Goal: Information Seeking & Learning: Learn about a topic

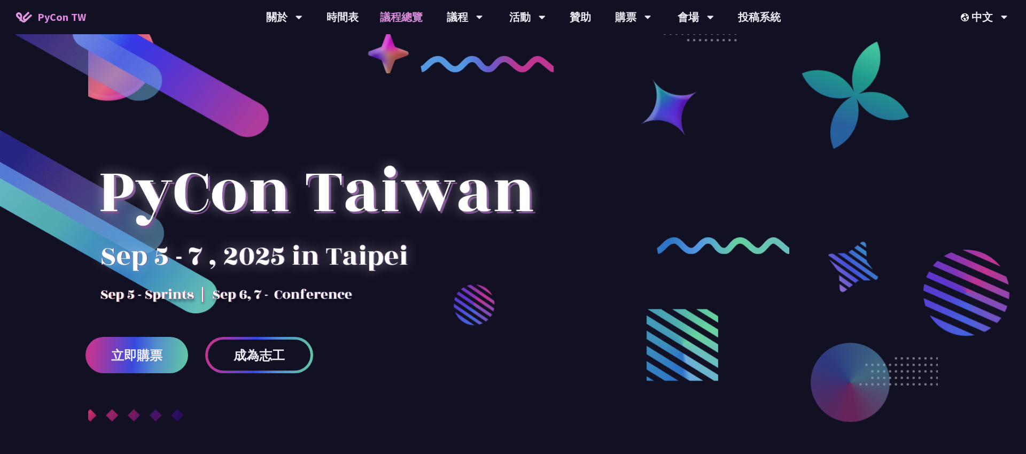
click at [413, 19] on link "議程總覽" at bounding box center [401, 17] width 64 height 34
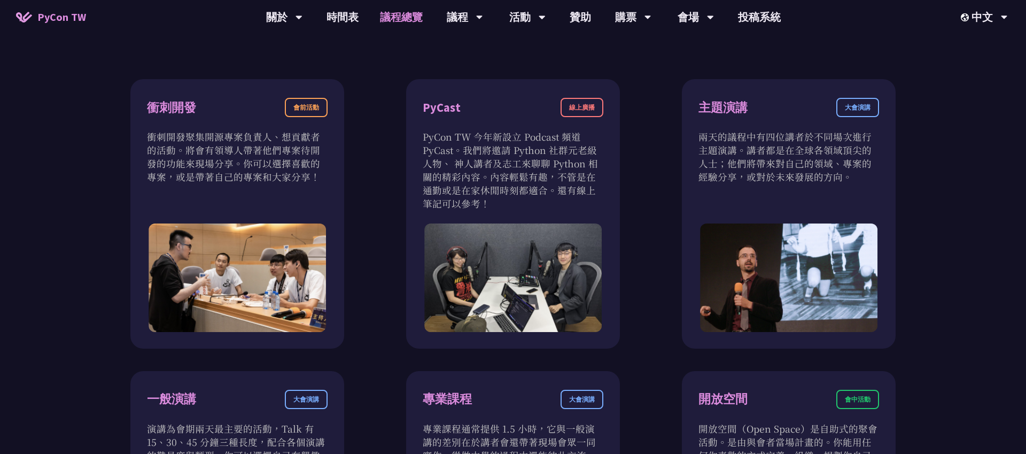
scroll to position [363, 0]
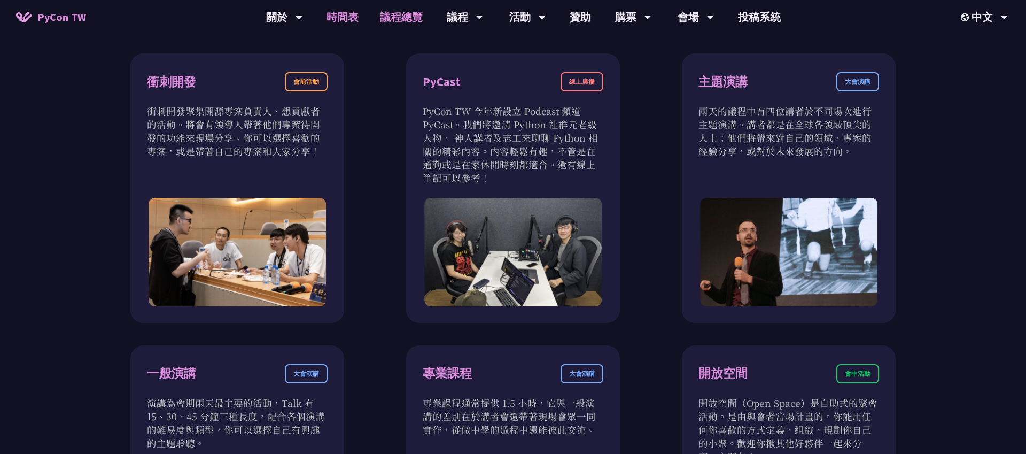
click at [354, 10] on link "時間表" at bounding box center [342, 17] width 53 height 34
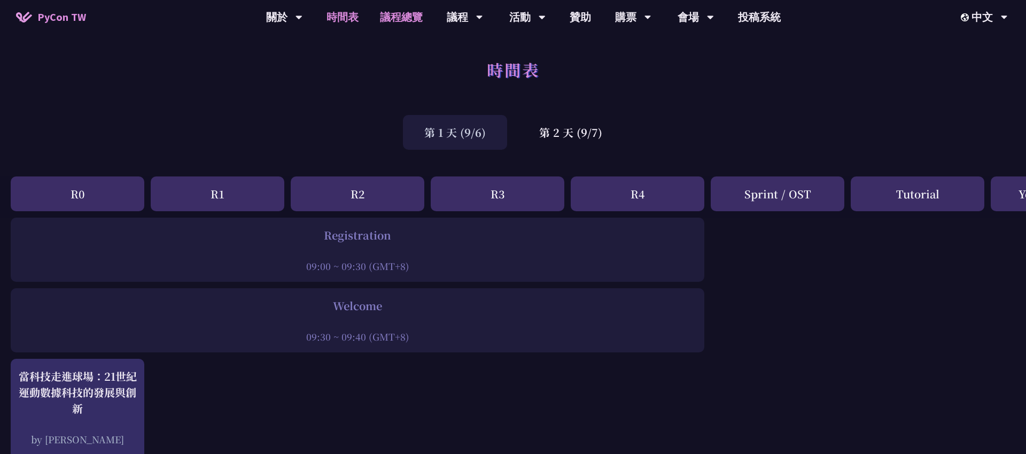
click at [377, 21] on link "議程總覽" at bounding box center [401, 17] width 64 height 34
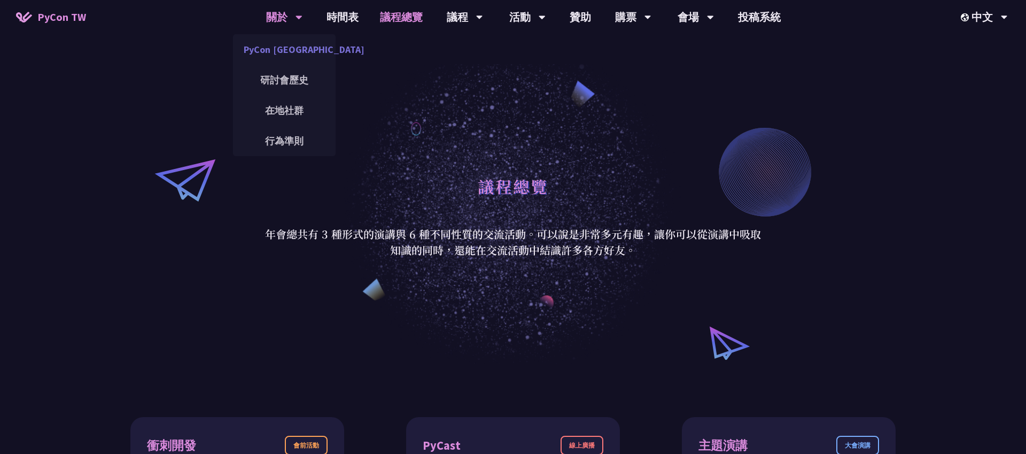
click at [274, 50] on link "PyCon [GEOGRAPHIC_DATA]" at bounding box center [284, 49] width 103 height 25
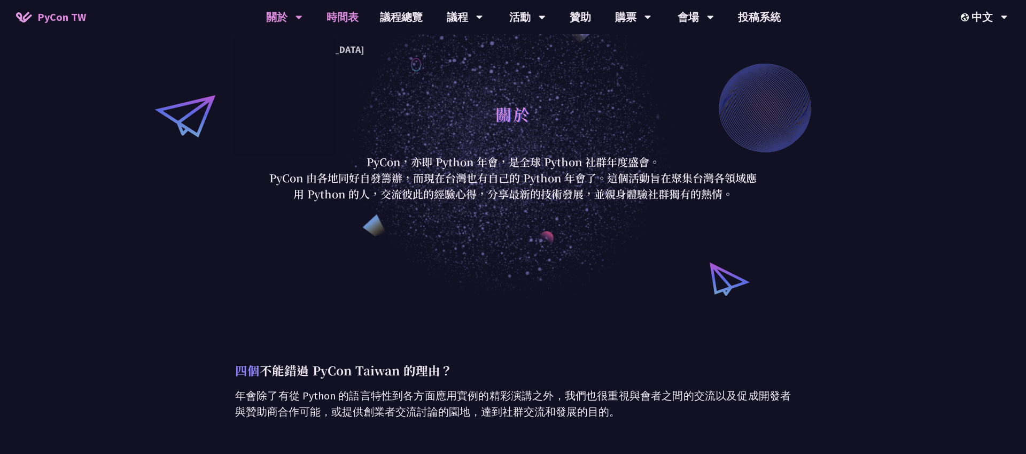
click at [331, 22] on link "時間表" at bounding box center [342, 17] width 53 height 34
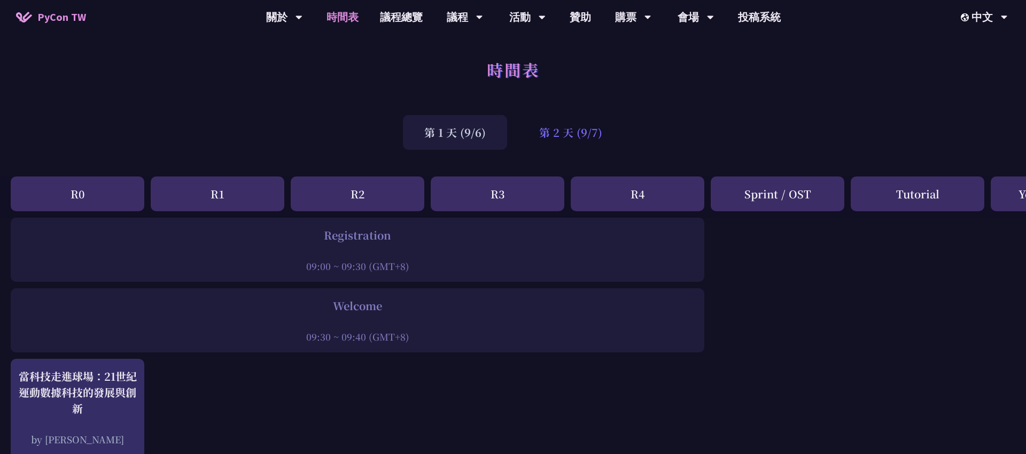
click at [585, 138] on div "第 2 天 (9/7)" at bounding box center [571, 132] width 106 height 35
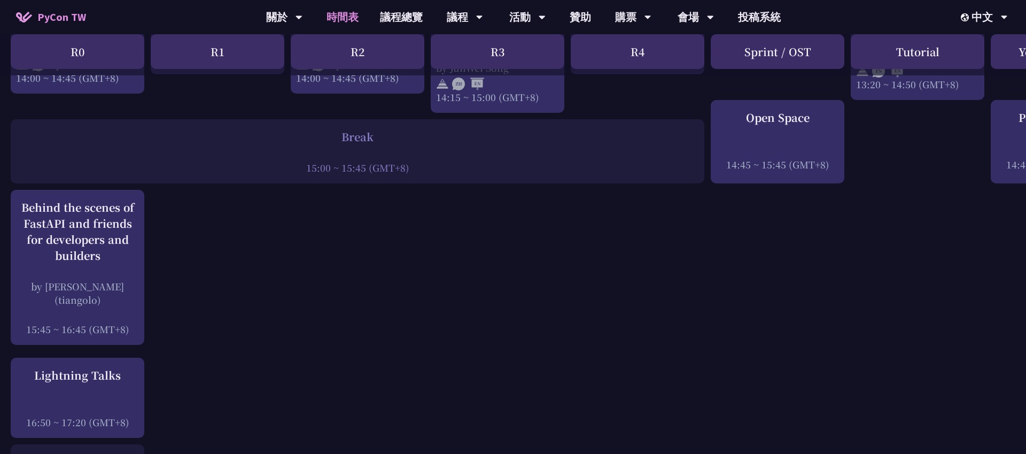
scroll to position [1320, 0]
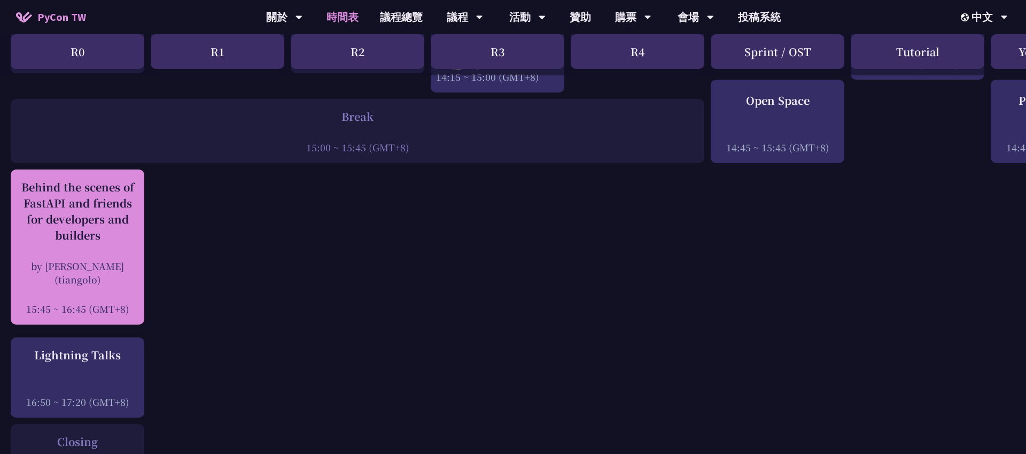
click at [122, 229] on div "Behind the scenes of FastAPI and friends for developers and builders" at bounding box center [77, 211] width 123 height 64
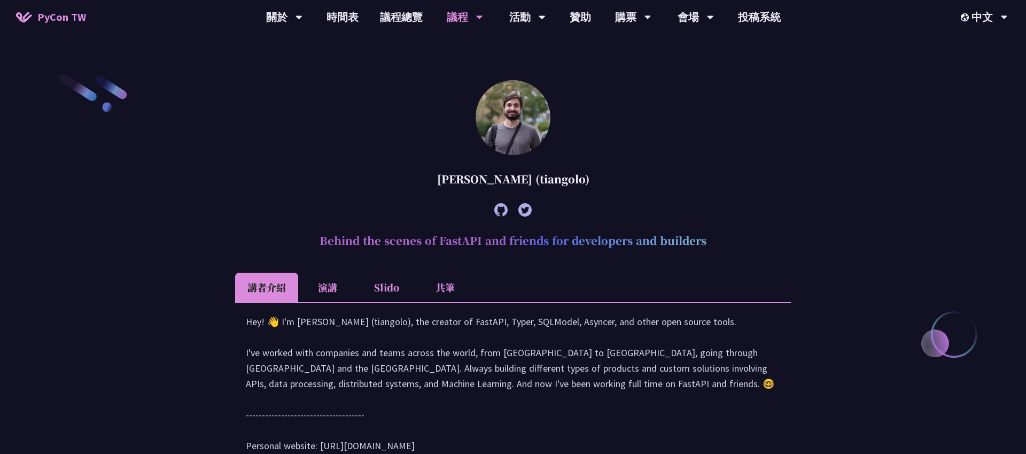
scroll to position [279, 0]
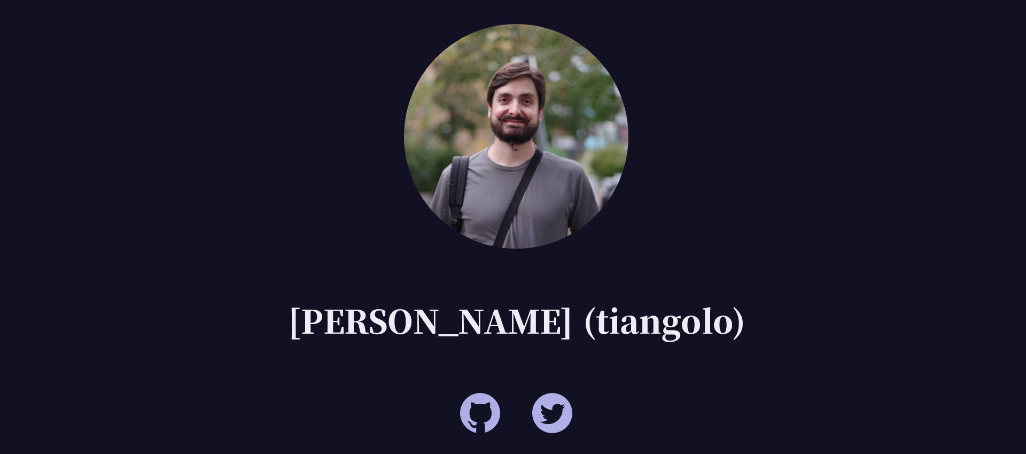
drag, startPoint x: 542, startPoint y: 182, endPoint x: 586, endPoint y: 181, distance: 43.8
click at [586, 181] on div "[PERSON_NAME] (tiangolo)" at bounding box center [513, 180] width 556 height 32
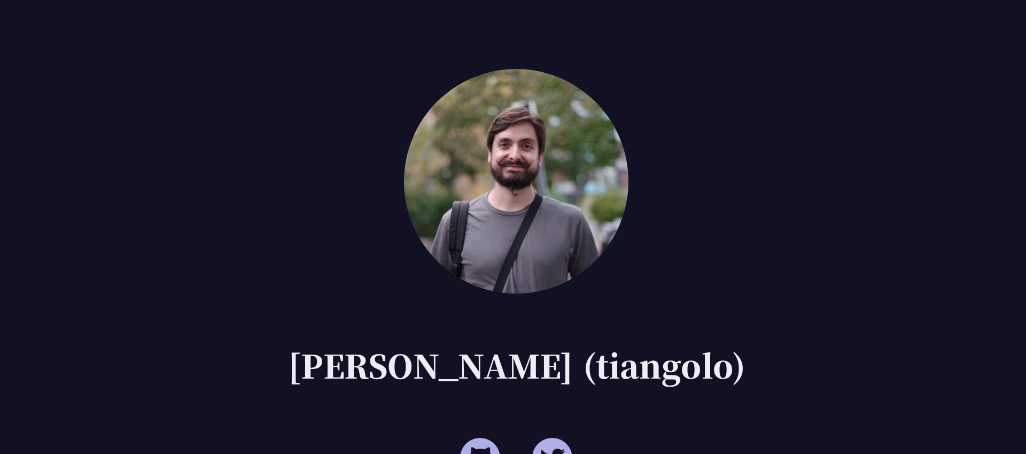
click at [570, 131] on article "[PERSON_NAME] (tiangolo) Behind the scenes of FastAPI and friends for developer…" at bounding box center [513, 278] width 556 height 394
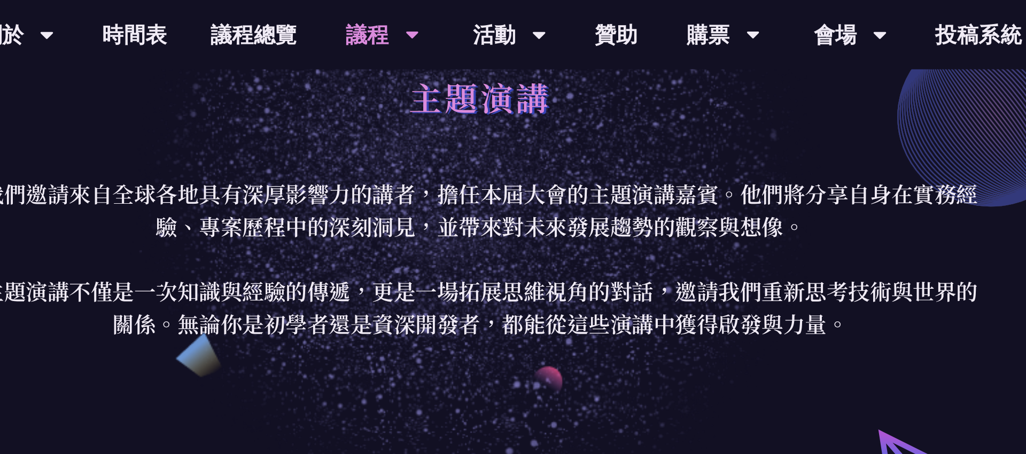
scroll to position [18, 0]
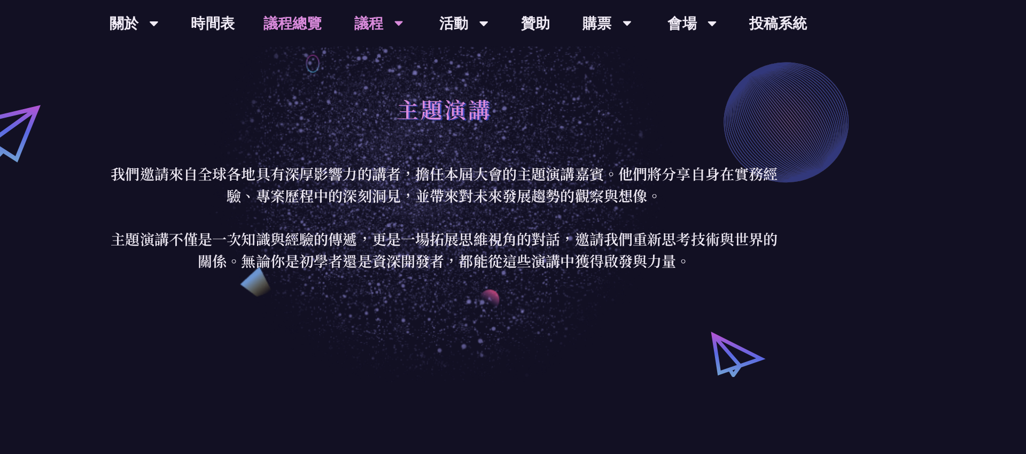
click at [379, 19] on link "議程總覽" at bounding box center [401, 17] width 64 height 34
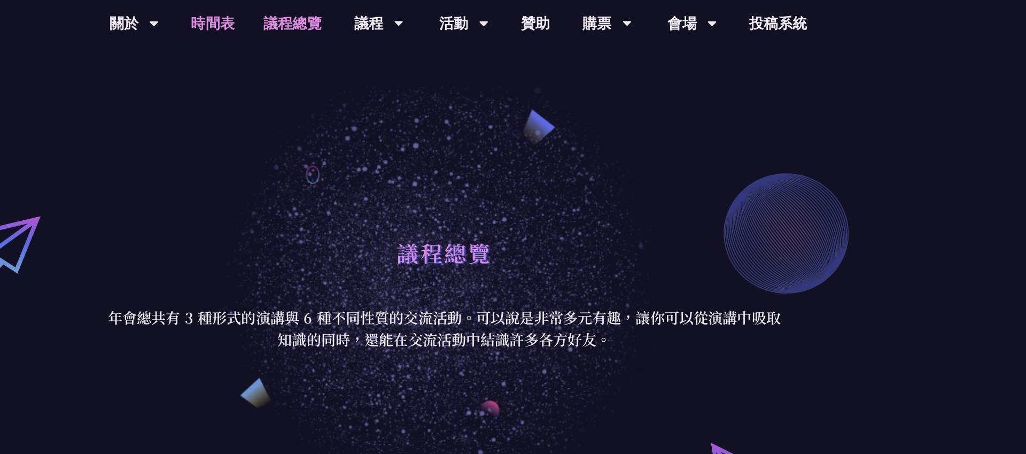
click at [344, 17] on link "時間表" at bounding box center [342, 17] width 53 height 34
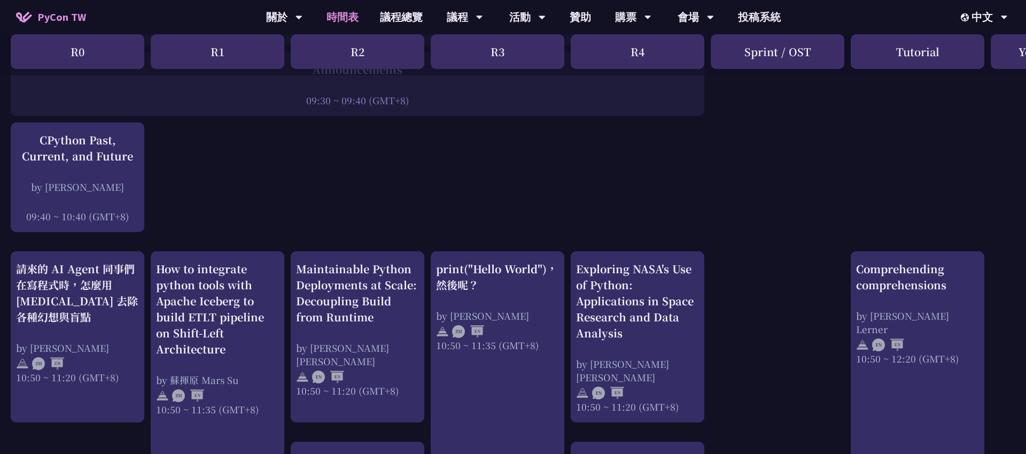
scroll to position [240, 0]
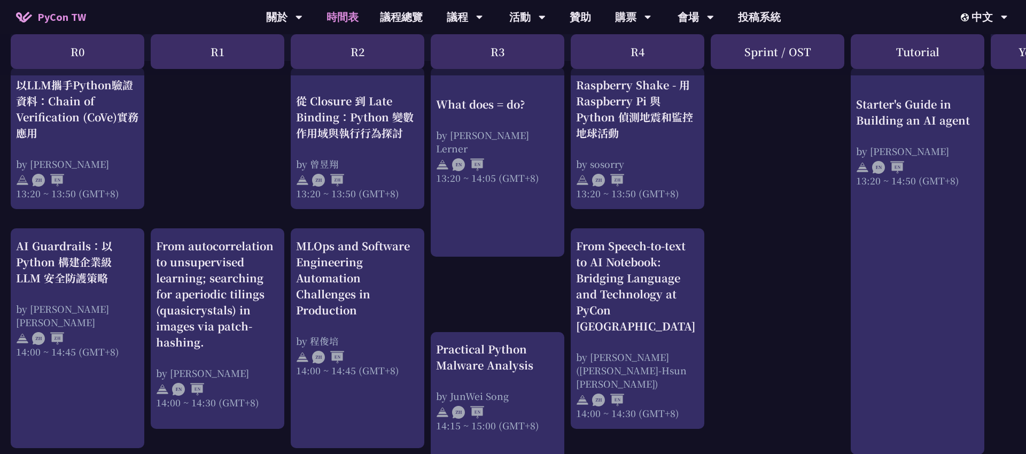
scroll to position [944, 0]
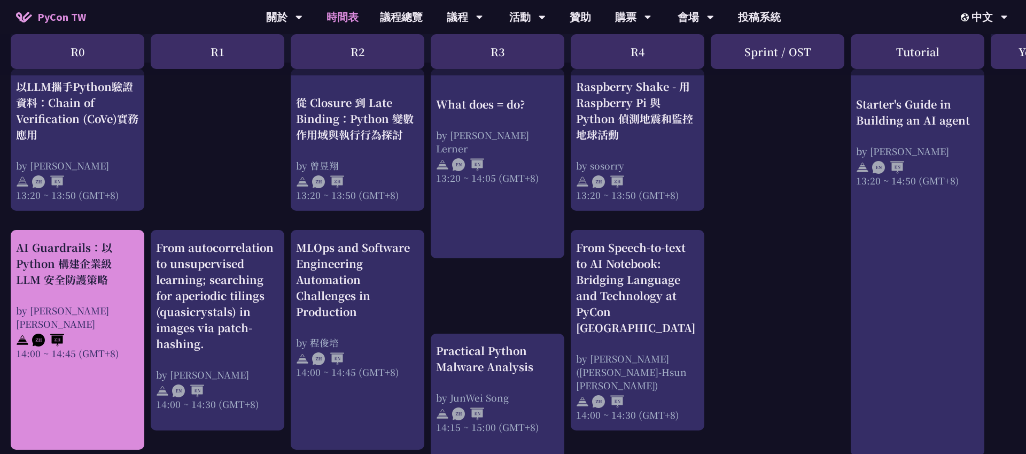
click at [90, 281] on div "AI Guardrails：以 Python 構建企業級 LLM 安全防護策略" at bounding box center [77, 263] width 123 height 48
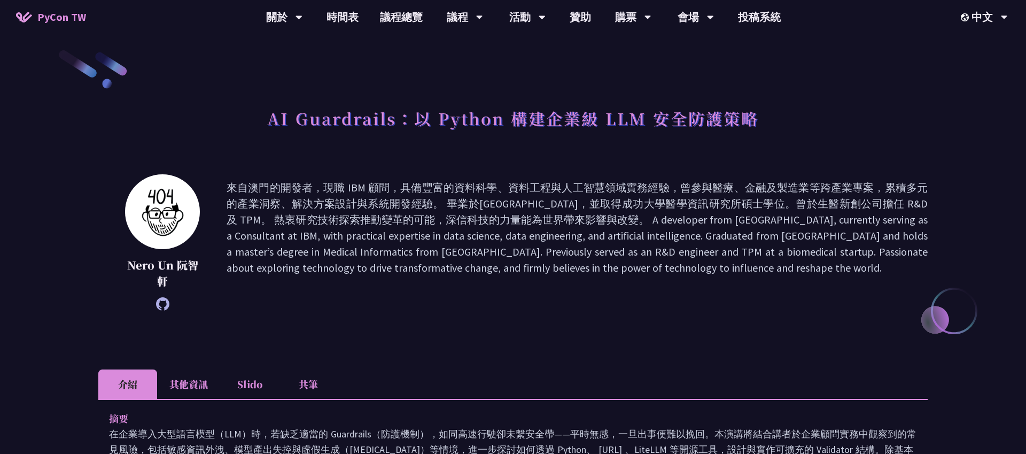
scroll to position [6, 0]
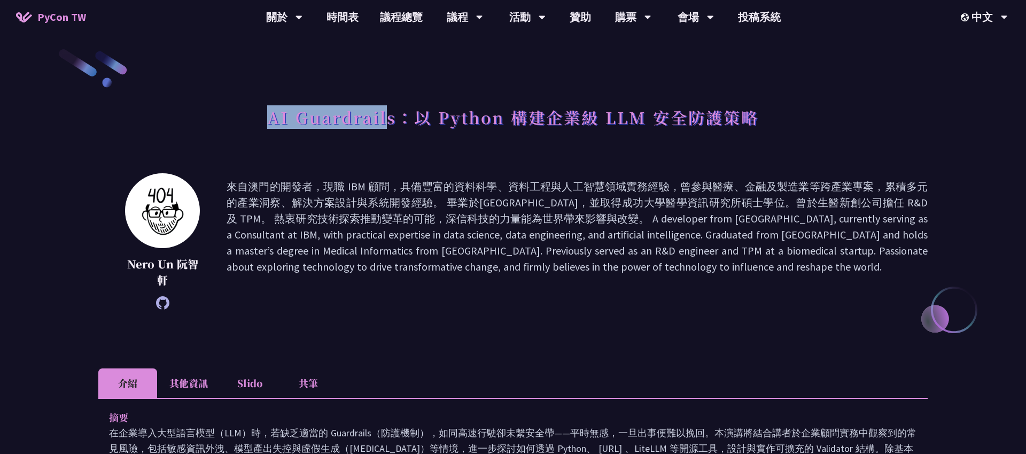
drag, startPoint x: 269, startPoint y: 115, endPoint x: 389, endPoint y: 115, distance: 120.2
click at [389, 115] on h1 "AI Guardrails：以 Python 構建企業級 LLM 安全防護策略" at bounding box center [513, 117] width 492 height 32
click at [376, 109] on h1 "AI Guardrails：以 Python 構建企業級 LLM 安全防護策略" at bounding box center [513, 117] width 492 height 32
drag, startPoint x: 293, startPoint y: 116, endPoint x: 388, endPoint y: 118, distance: 94.6
click at [388, 118] on h1 "AI Guardrails：以 Python 構建企業級 LLM 安全防護策略" at bounding box center [513, 117] width 492 height 32
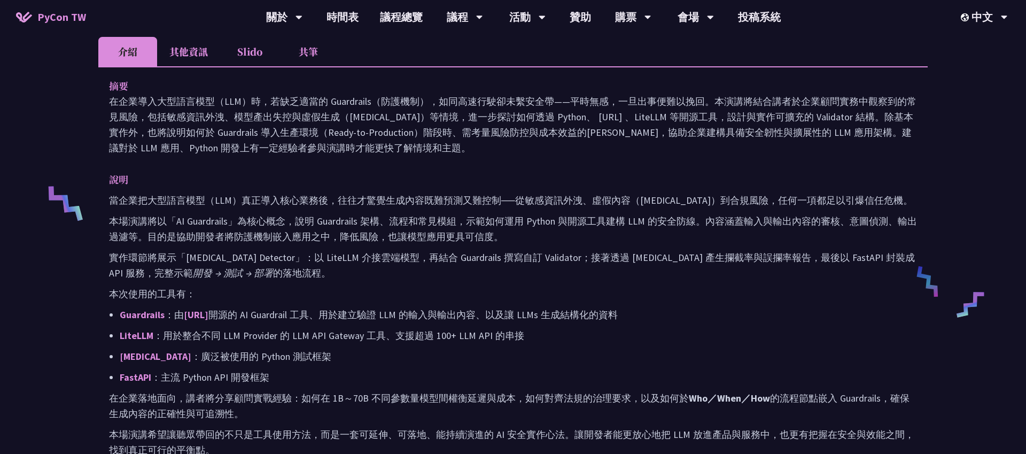
scroll to position [345, 0]
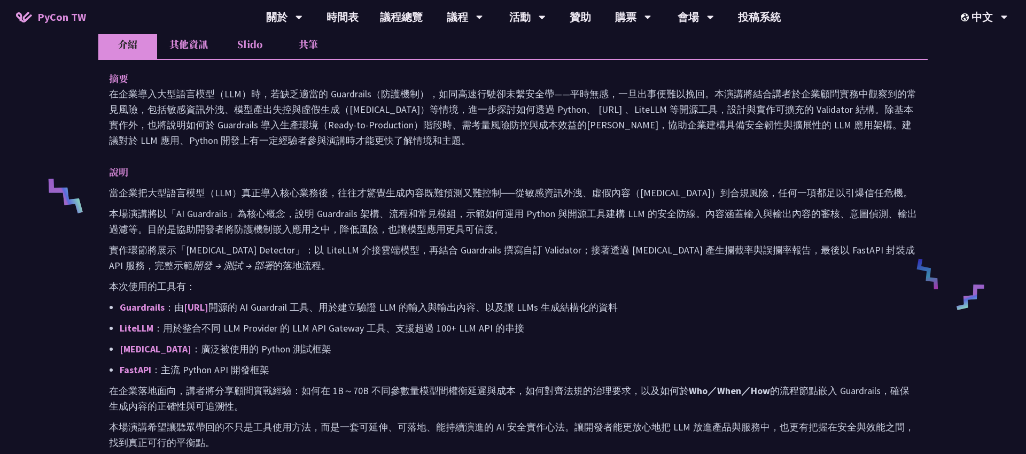
click at [412, 259] on p "實作環節將展示「[MEDICAL_DATA] Detector」：以 LiteLLM 介接雲端模型，再結合 Guardrails 撰寫自訂 Validator…" at bounding box center [513, 257] width 808 height 31
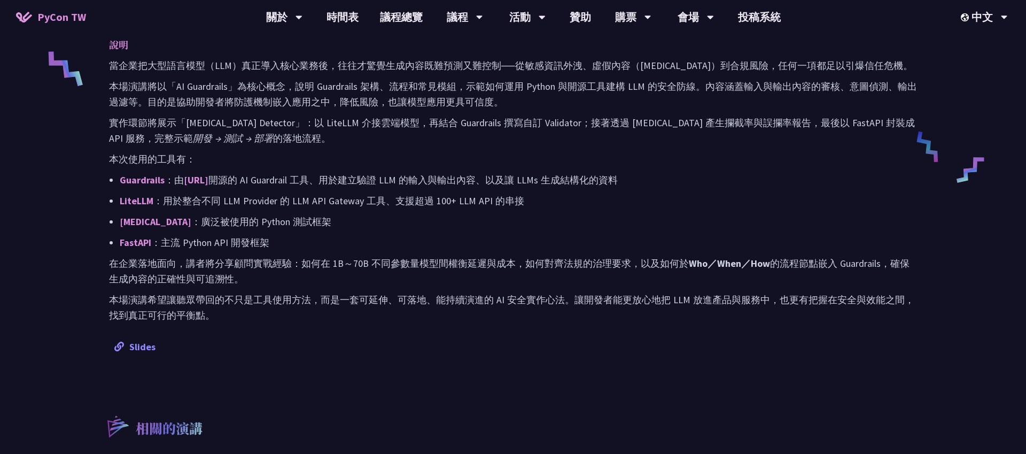
scroll to position [317, 0]
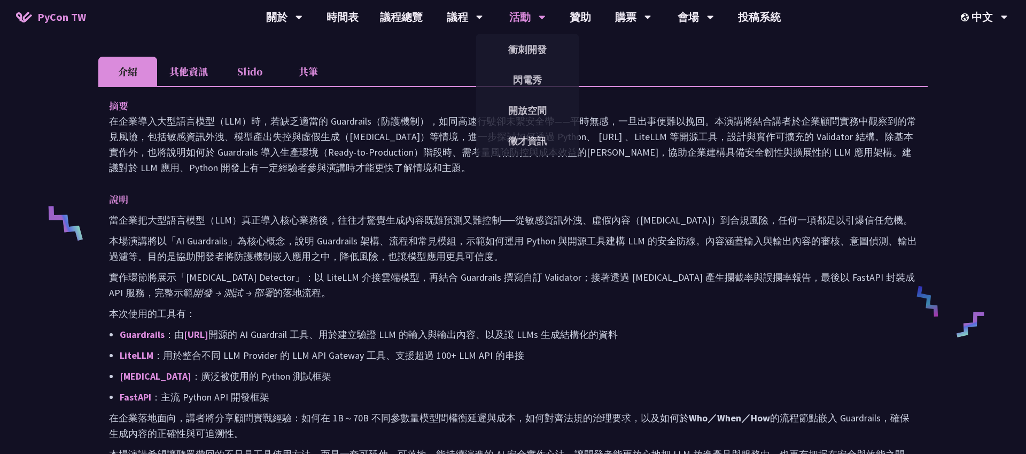
click at [509, 24] on div "活動" at bounding box center [527, 17] width 36 height 34
click at [525, 136] on link "徵才資訊" at bounding box center [527, 140] width 103 height 25
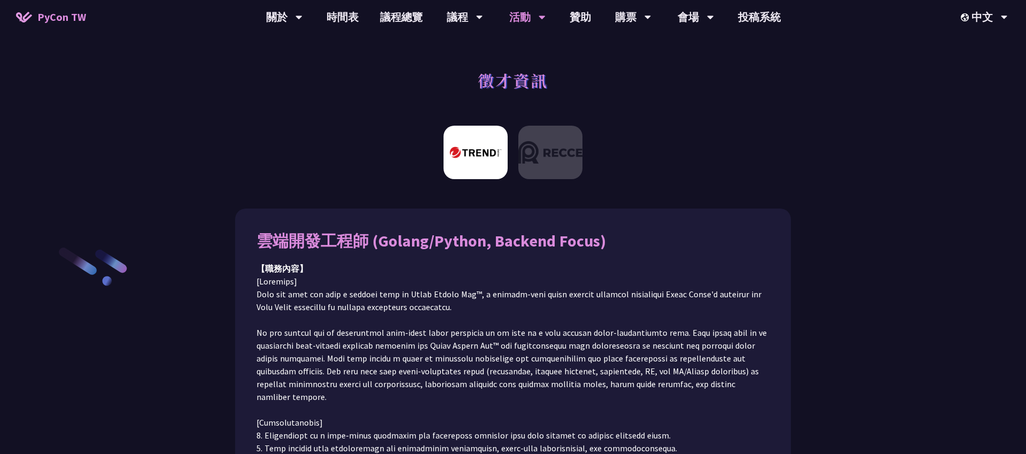
click at [580, 184] on div at bounding box center [513, 156] width 1026 height 72
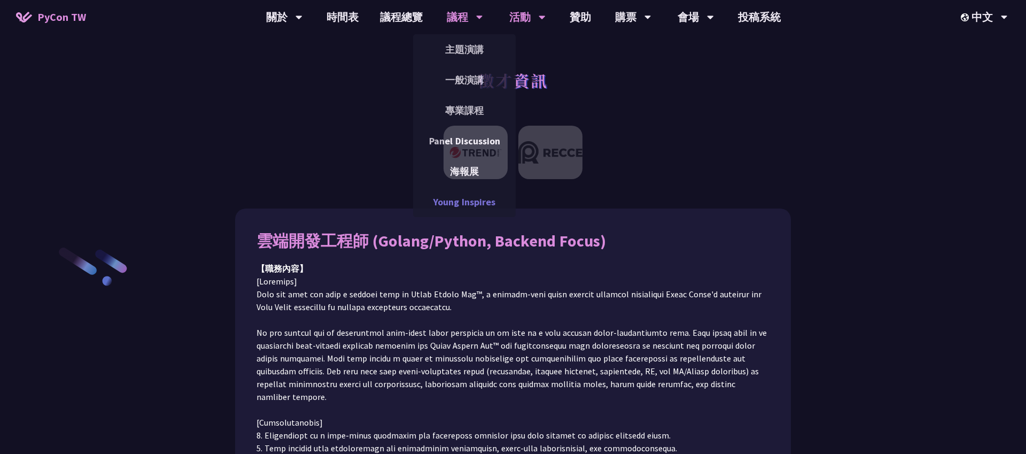
click at [467, 204] on link "Young Inspires" at bounding box center [464, 201] width 103 height 25
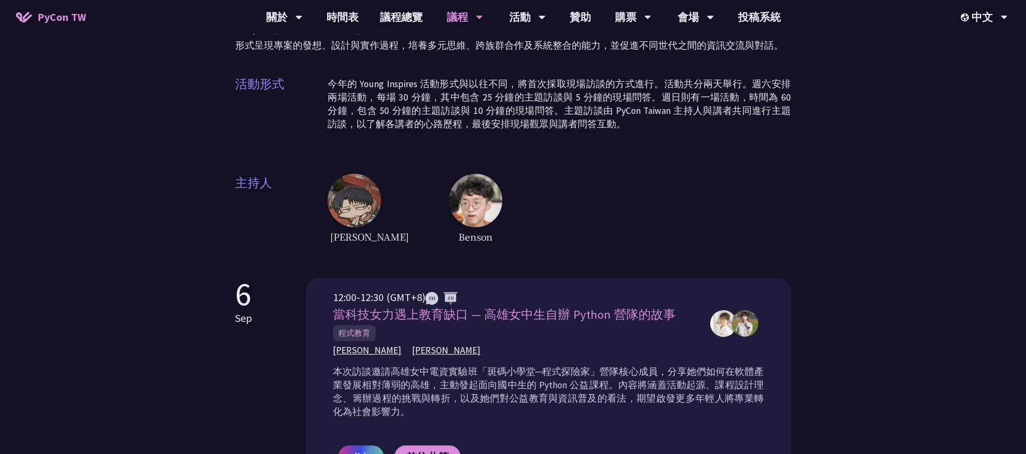
scroll to position [157, 0]
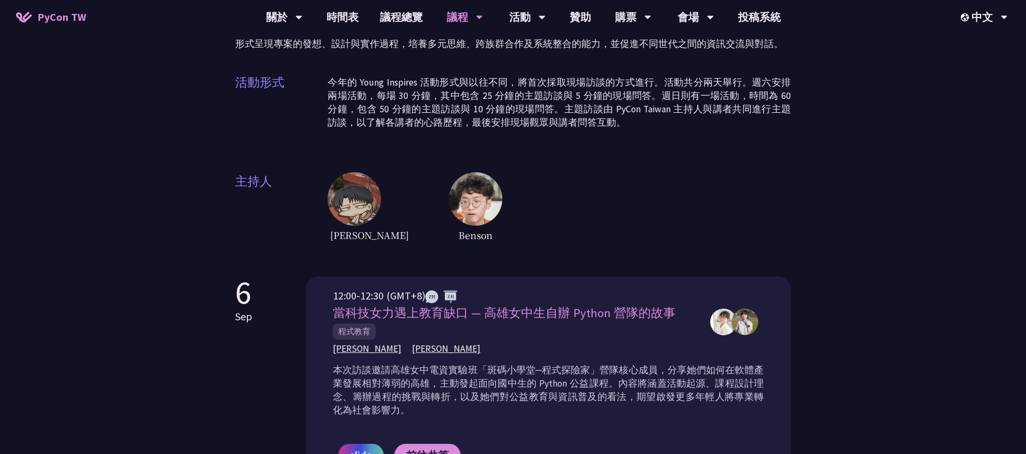
click at [541, 159] on div "Young Inspires Young Inspirers 是 PyCon [GEOGRAPHIC_DATA] 在 [DATE]首次推出的全新活動，專為青少…" at bounding box center [513, 70] width 556 height 347
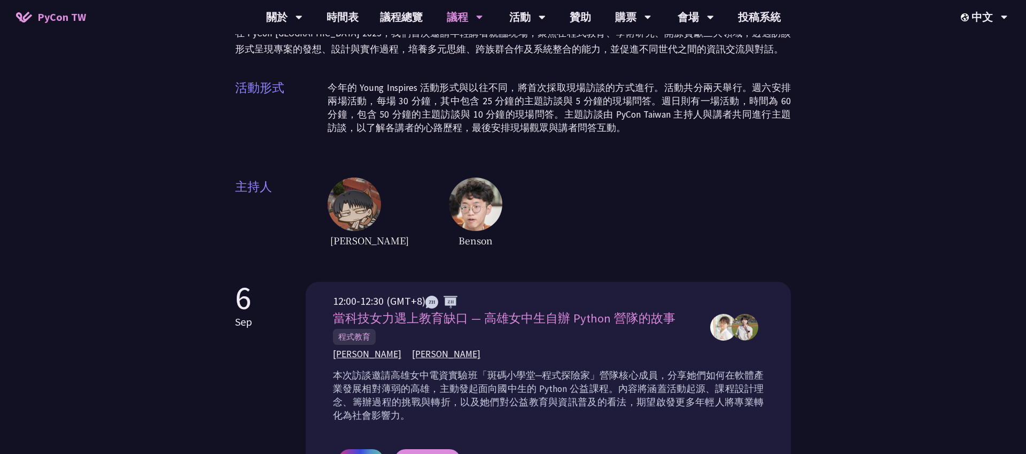
scroll to position [151, 0]
click at [541, 159] on div "Young Inspires Young Inspirers 是 PyCon [GEOGRAPHIC_DATA] 在 [DATE]首次推出的全新活動，專為青少…" at bounding box center [513, 76] width 556 height 347
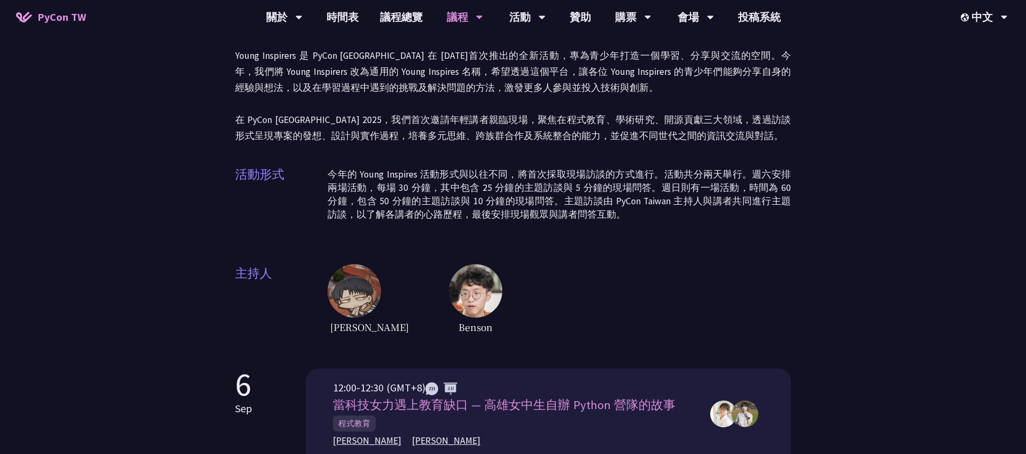
scroll to position [0, 0]
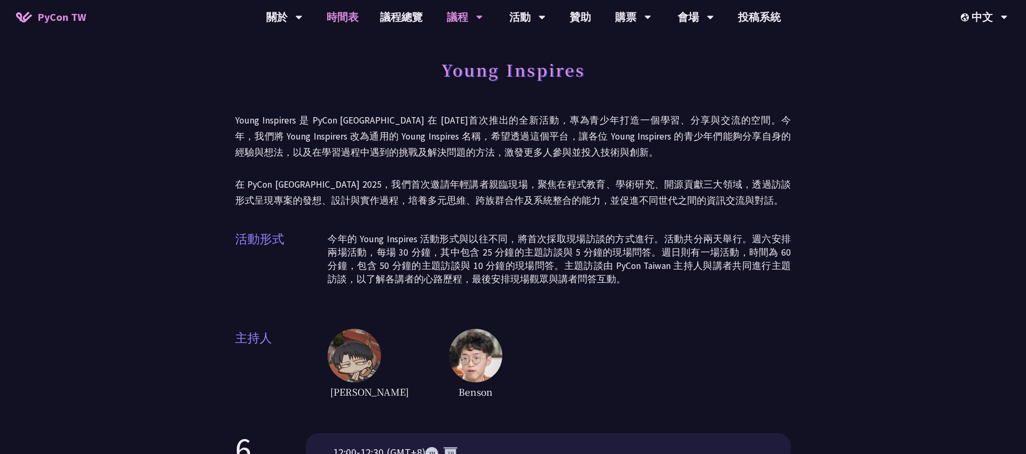
click at [357, 15] on link "時間表" at bounding box center [342, 17] width 53 height 34
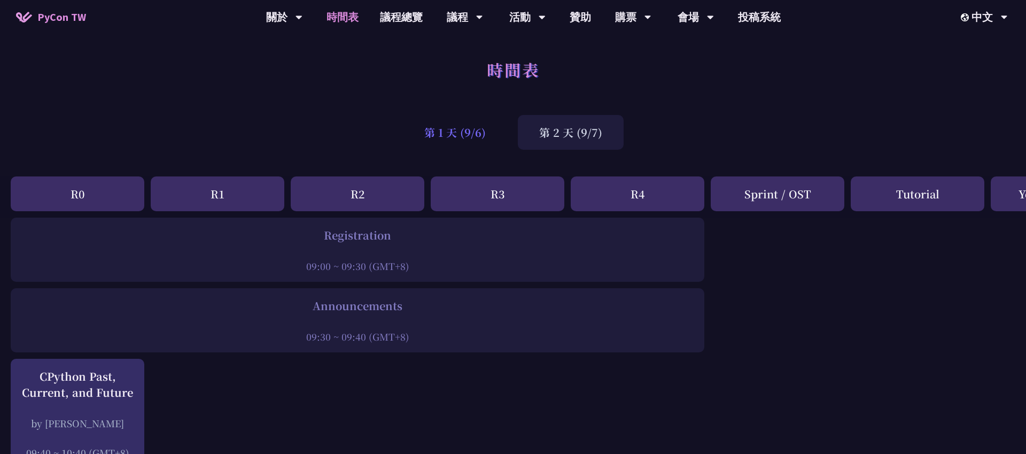
click at [493, 129] on div "第 1 天 (9/6)" at bounding box center [455, 132] width 104 height 35
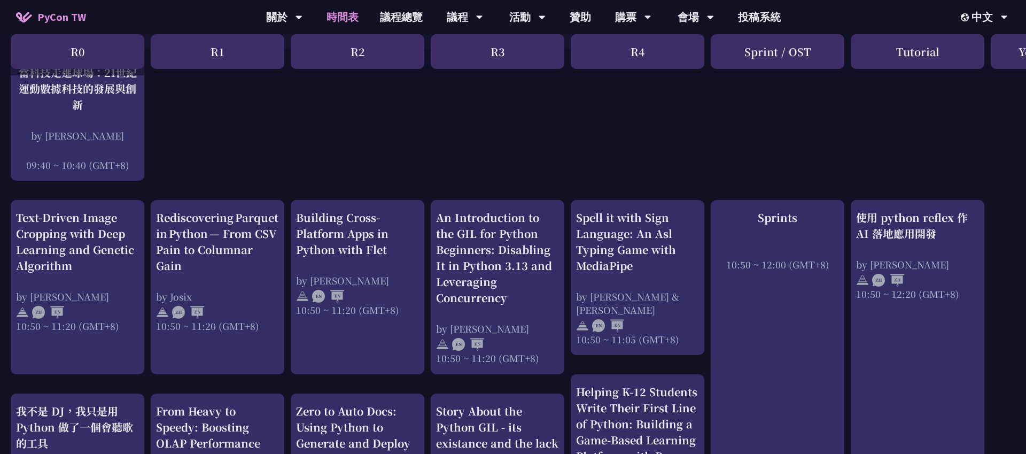
scroll to position [324, 0]
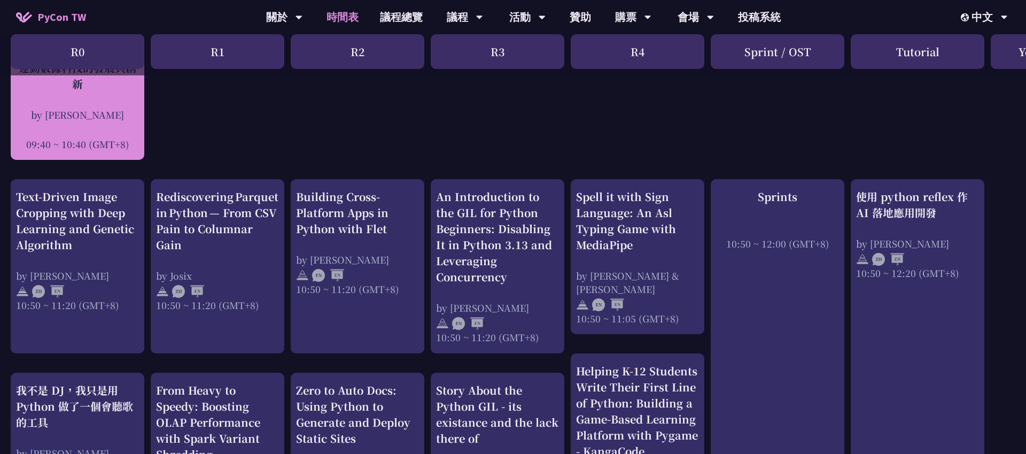
click at [136, 133] on div at bounding box center [77, 129] width 123 height 16
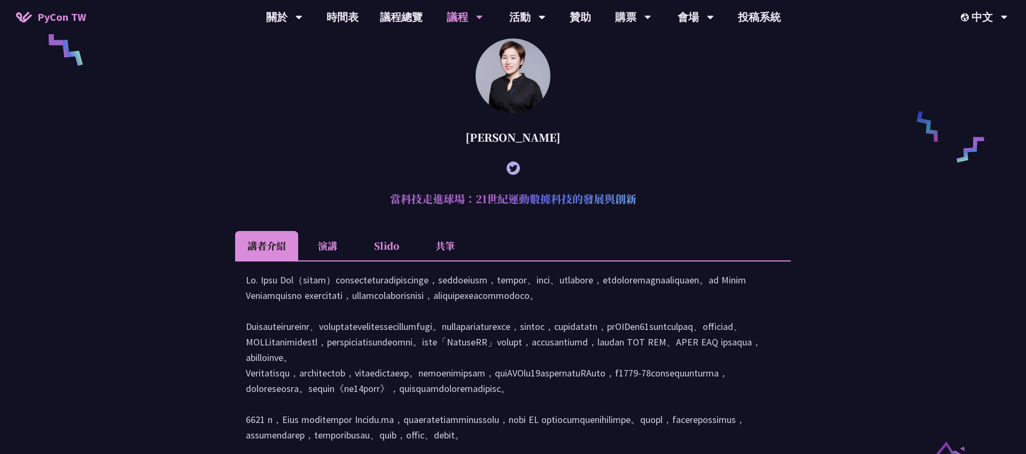
scroll to position [794, 0]
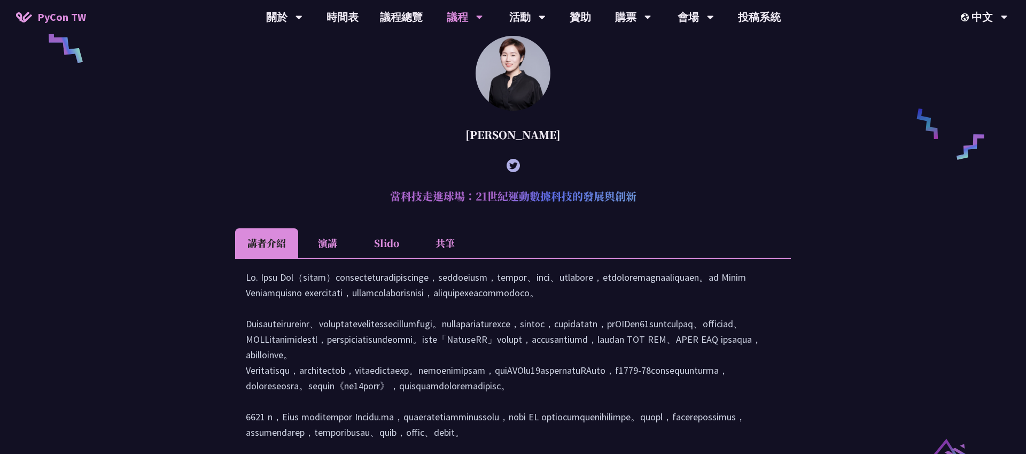
click at [598, 341] on div at bounding box center [513, 398] width 534 height 259
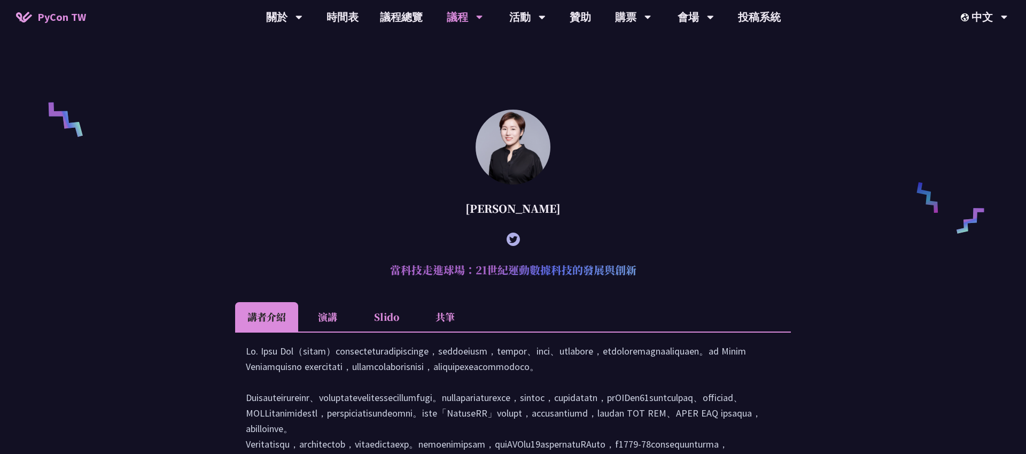
scroll to position [717, 0]
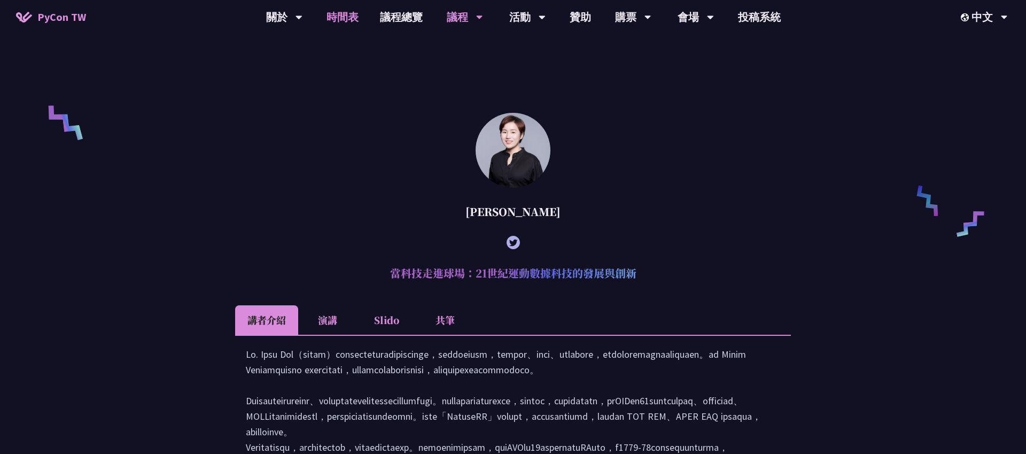
click at [364, 23] on link "時間表" at bounding box center [342, 17] width 53 height 34
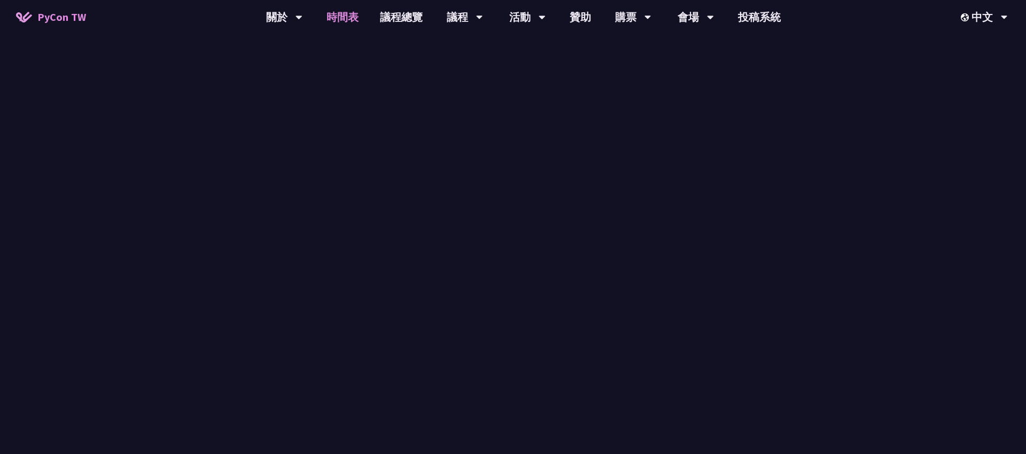
scroll to position [324, 0]
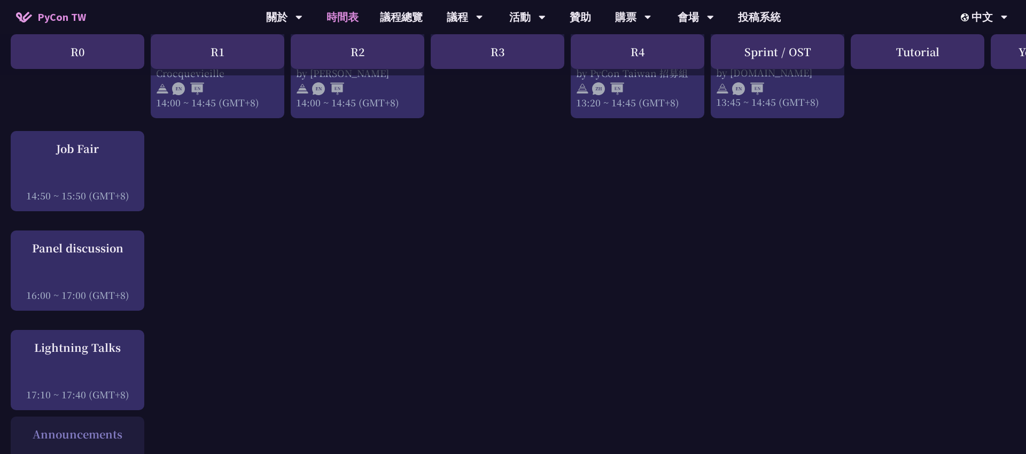
scroll to position [1249, 0]
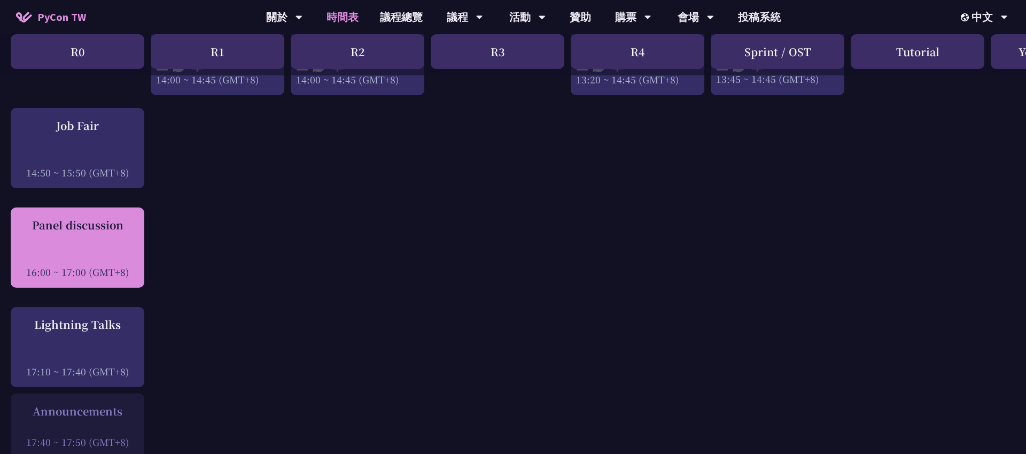
click at [79, 239] on div "Panel discussion 16:00 ~ 17:00 (GMT+8)" at bounding box center [77, 247] width 123 height 61
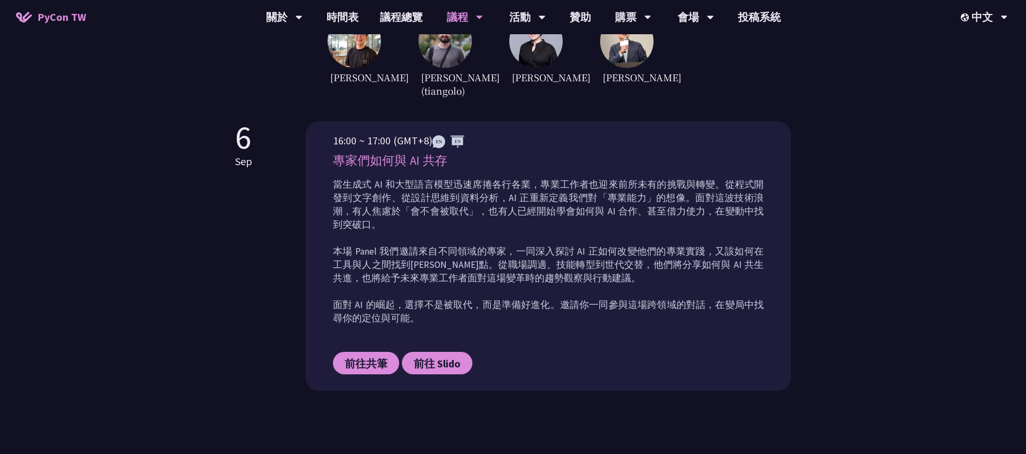
scroll to position [400, 0]
click at [437, 356] on span "前往 Slido" at bounding box center [437, 362] width 47 height 13
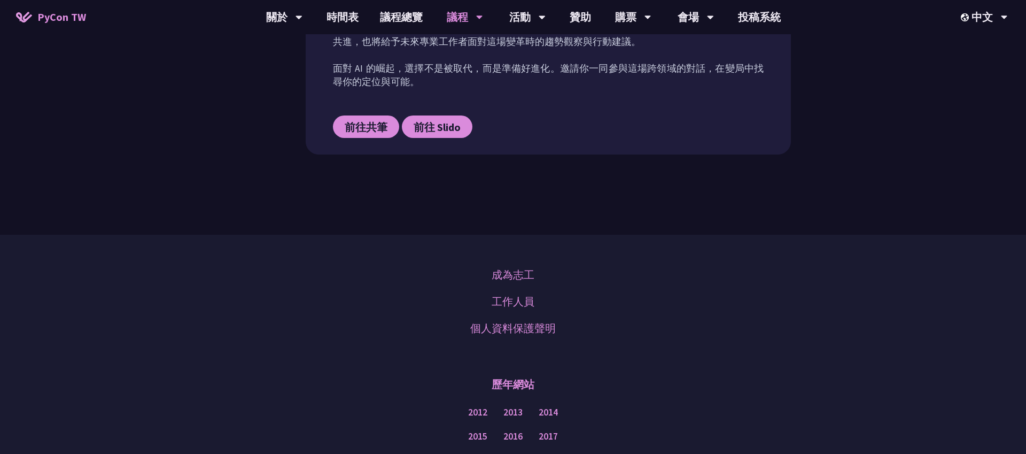
scroll to position [607, 0]
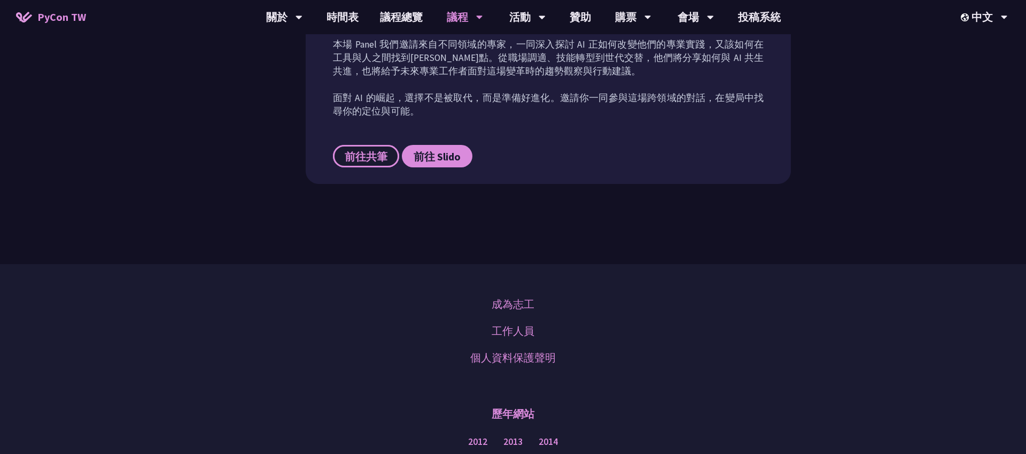
click at [374, 150] on span "前往共筆" at bounding box center [366, 156] width 43 height 13
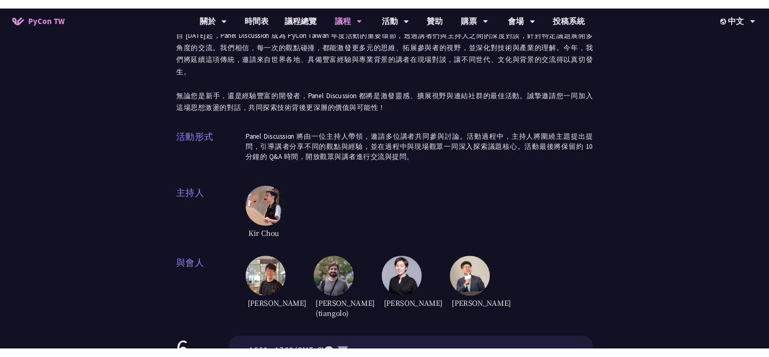
scroll to position [0, 0]
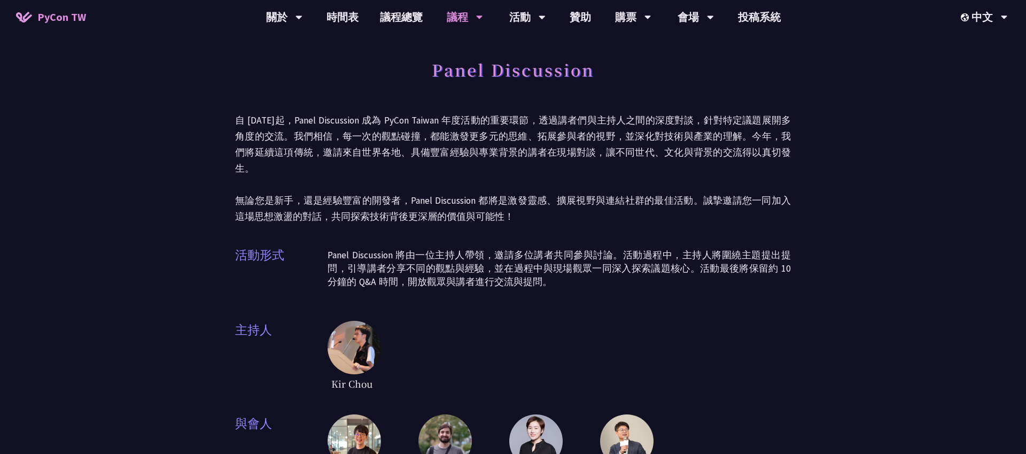
click at [624, 121] on p "自 [DATE]起，Panel Discussion 成為 PyCon Taiwan 年度活動的重要環節，透過講者們與主持人之間的深度對談，針對特定議題展開多…" at bounding box center [513, 168] width 556 height 112
click at [624, 163] on p "自 [DATE]起，Panel Discussion 成為 PyCon Taiwan 年度活動的重要環節，透過講者們與主持人之間的深度對談，針對特定議題展開多…" at bounding box center [513, 168] width 556 height 112
click at [616, 208] on p "自 [DATE]起，Panel Discussion 成為 PyCon Taiwan 年度活動的重要環節，透過講者們與主持人之間的深度對談，針對特定議題展開多…" at bounding box center [513, 168] width 556 height 112
click at [568, 171] on p "自 [DATE]起，Panel Discussion 成為 PyCon Taiwan 年度活動的重要環節，透過講者們與主持人之間的深度對談，針對特定議題展開多…" at bounding box center [513, 168] width 556 height 112
click at [608, 171] on p "自 [DATE]起，Panel Discussion 成為 PyCon Taiwan 年度活動的重要環節，透過講者們與主持人之間的深度對談，針對特定議題展開多…" at bounding box center [513, 168] width 556 height 112
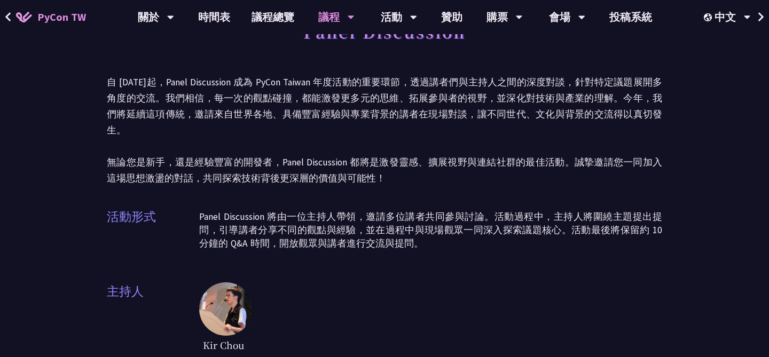
scroll to position [38, 0]
click at [530, 237] on div "活動形式 Panel Discussion 將由一位主持人帶領，邀請多位講者共同參與討論。活動過程中，主持人將圍繞主題提出提問，引導講者分享不同的觀點與經驗，…" at bounding box center [385, 233] width 556 height 53
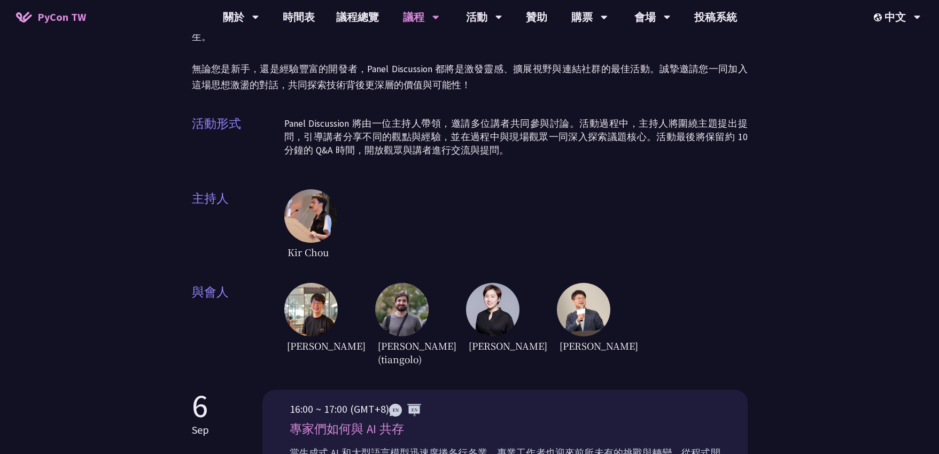
scroll to position [70, 0]
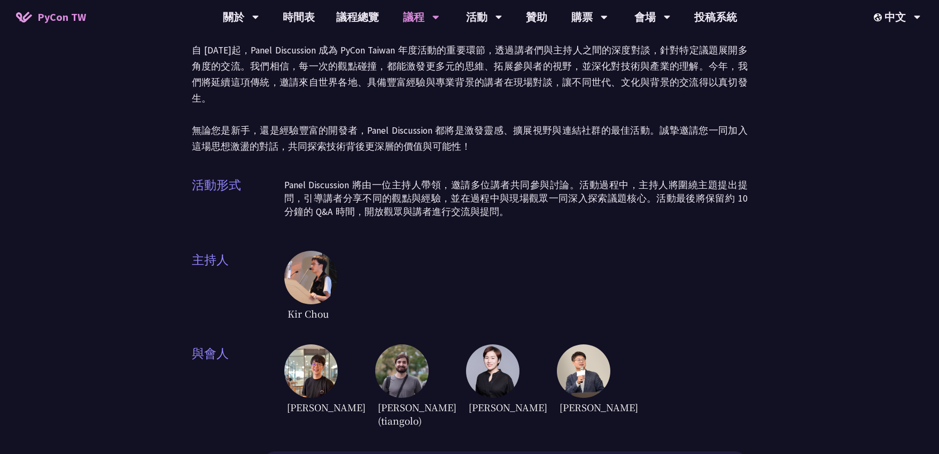
click at [585, 346] on img at bounding box center [583, 370] width 53 height 53
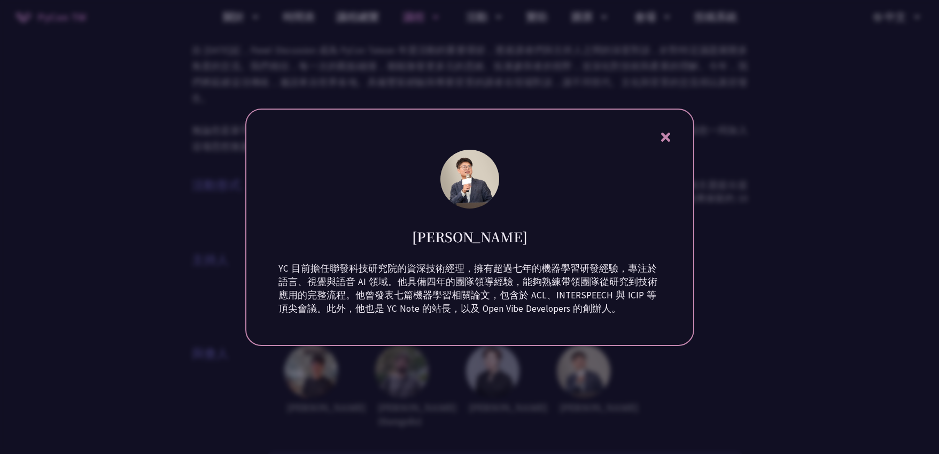
click at [624, 224] on div at bounding box center [469, 227] width 939 height 454
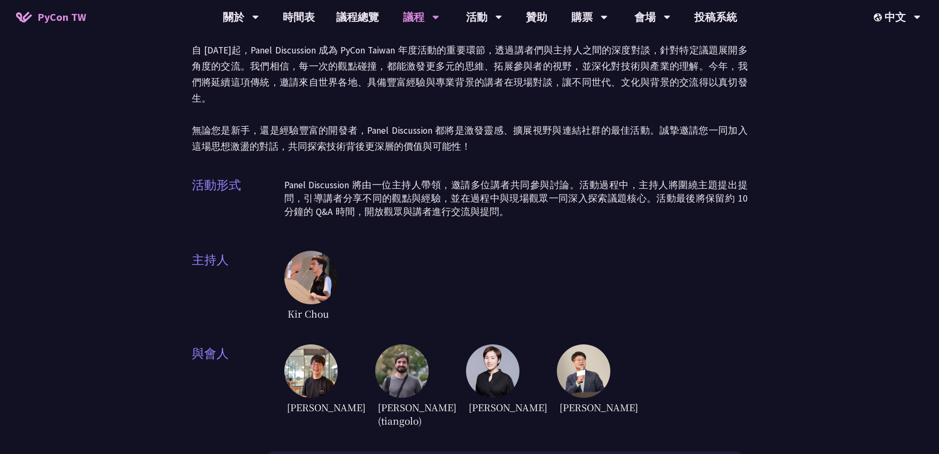
click at [397, 359] on img at bounding box center [401, 370] width 53 height 53
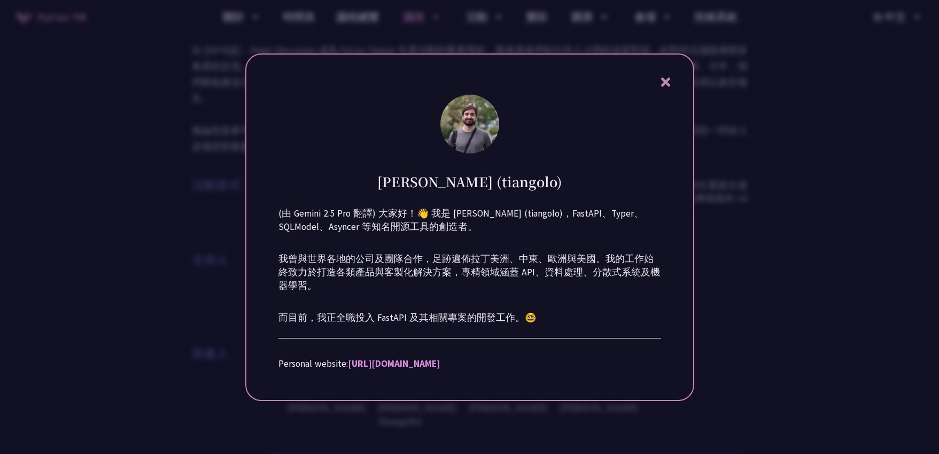
click at [397, 359] on link "[URL][DOMAIN_NAME]" at bounding box center [394, 363] width 92 height 12
